Goal: Find contact information: Find contact information

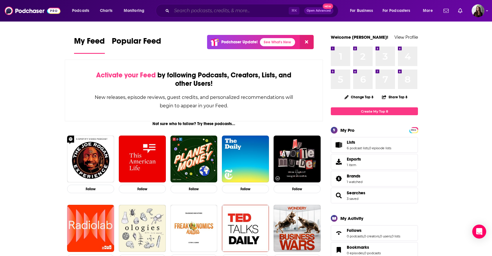
click at [254, 10] on input "Search podcasts, credits, & more..." at bounding box center [230, 10] width 117 height 9
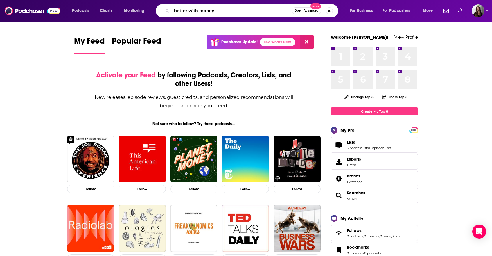
type input "better with money"
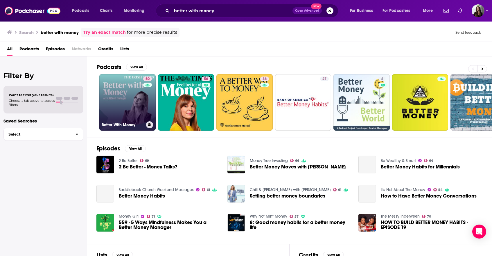
click at [132, 106] on link "60 Better With Money" at bounding box center [127, 102] width 56 height 56
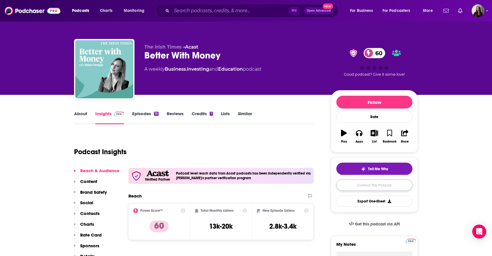
click at [352, 184] on link "Contact This Podcast" at bounding box center [374, 184] width 76 height 11
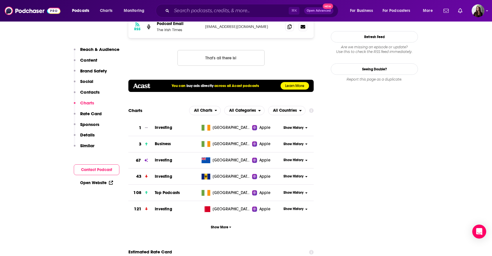
scroll to position [545, 0]
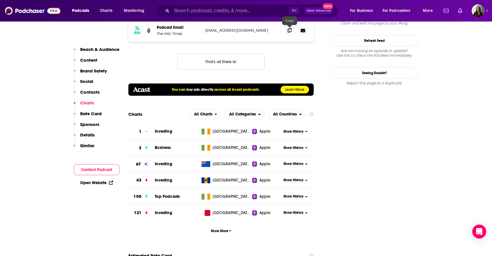
click at [287, 31] on icon at bounding box center [289, 30] width 4 height 5
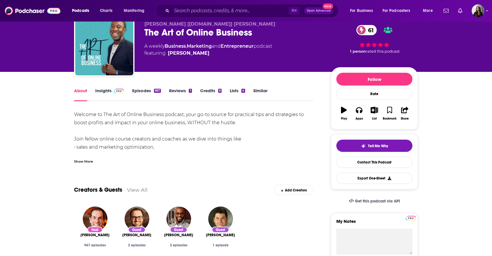
scroll to position [26, 0]
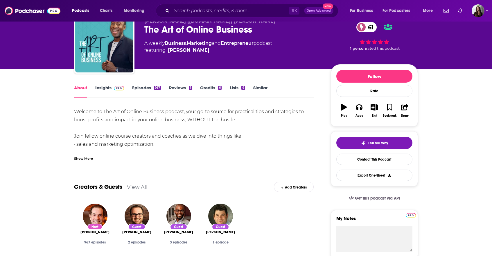
click at [108, 87] on link "Insights" at bounding box center [109, 91] width 29 height 13
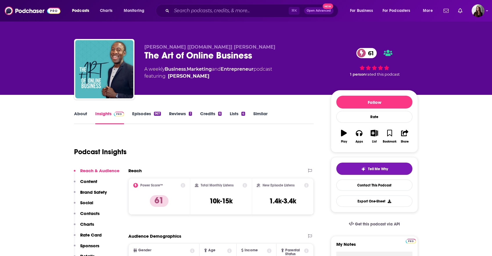
click at [83, 114] on link "About" at bounding box center [80, 117] width 13 height 13
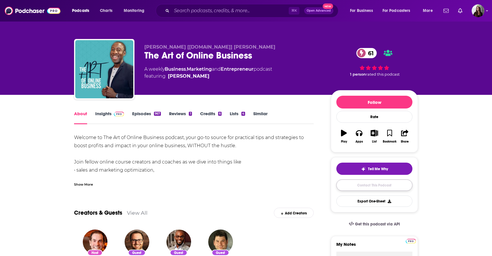
click at [379, 183] on link "Contact This Podcast" at bounding box center [374, 184] width 76 height 11
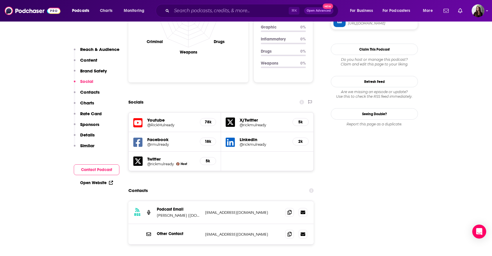
scroll to position [620, 0]
